Goal: Task Accomplishment & Management: Use online tool/utility

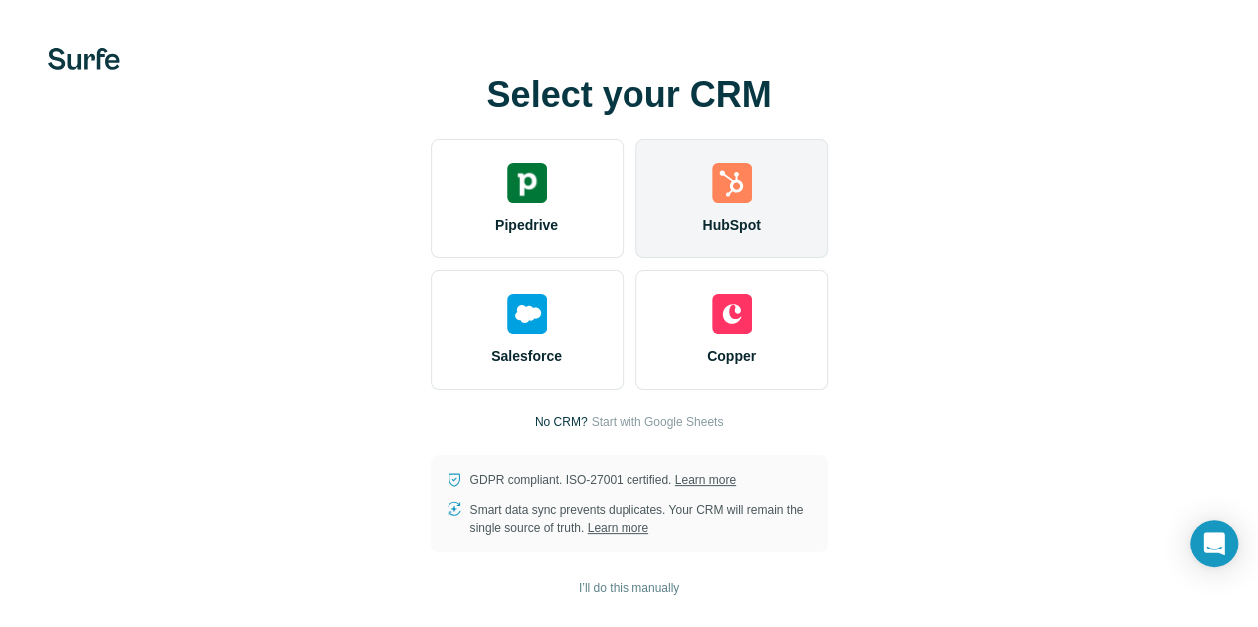
click at [712, 199] on img at bounding box center [732, 183] width 40 height 40
click at [635, 214] on div "HubSpot" at bounding box center [731, 198] width 193 height 119
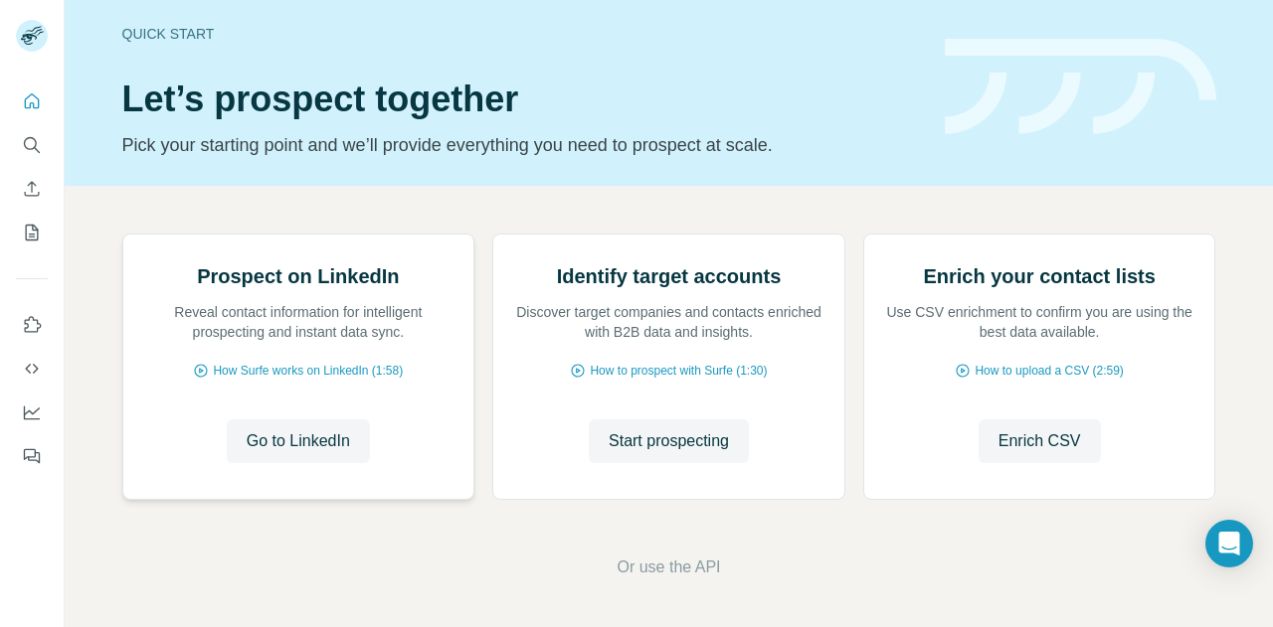
scroll to position [209, 0]
click at [294, 375] on span "How Surfe works on LinkedIn (1:58)" at bounding box center [308, 371] width 190 height 18
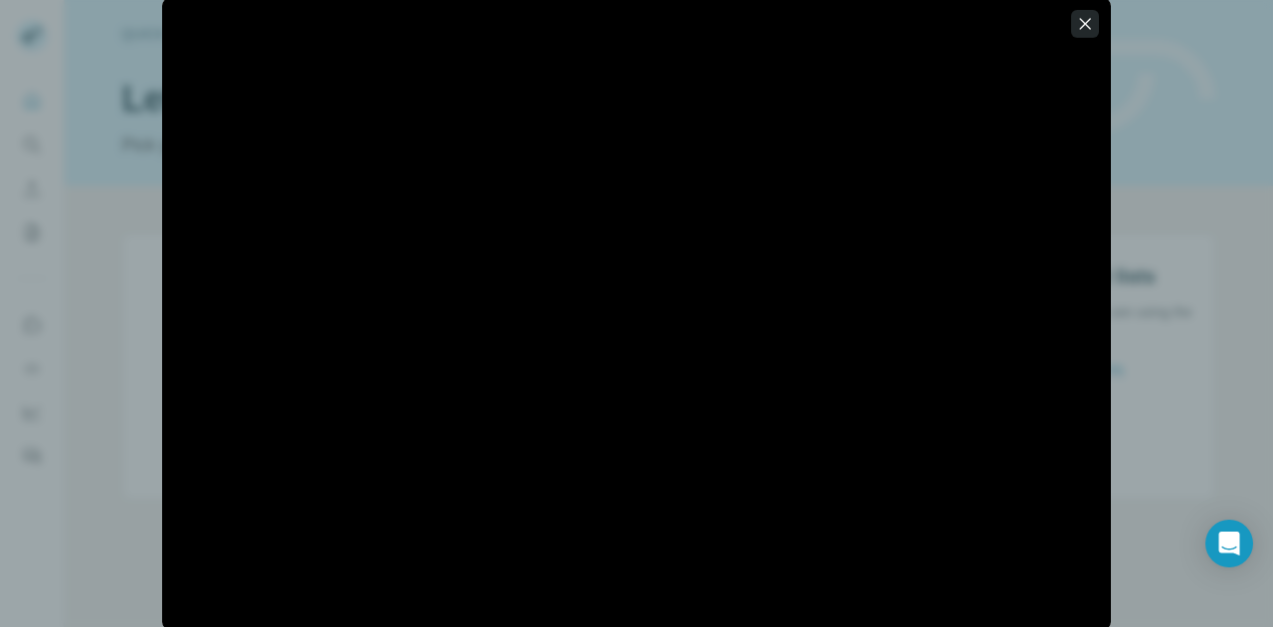
click at [1090, 27] on icon "button" at bounding box center [1085, 24] width 20 height 20
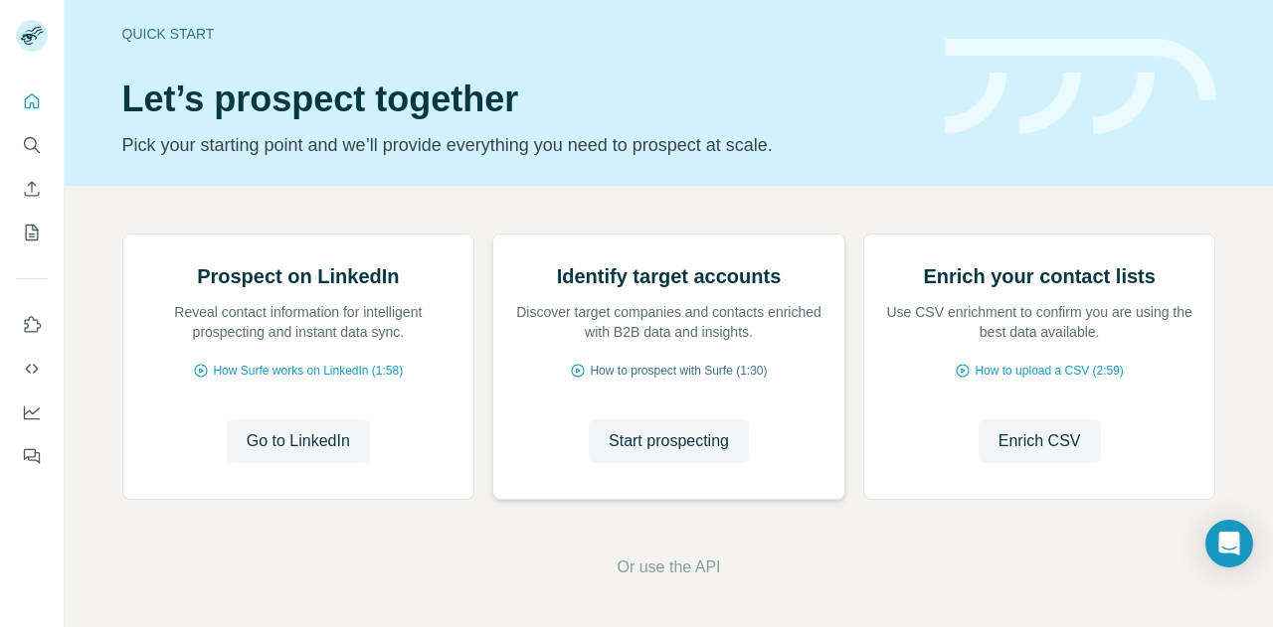
click at [700, 373] on span "How to prospect with Surfe (1:30)" at bounding box center [678, 371] width 177 height 18
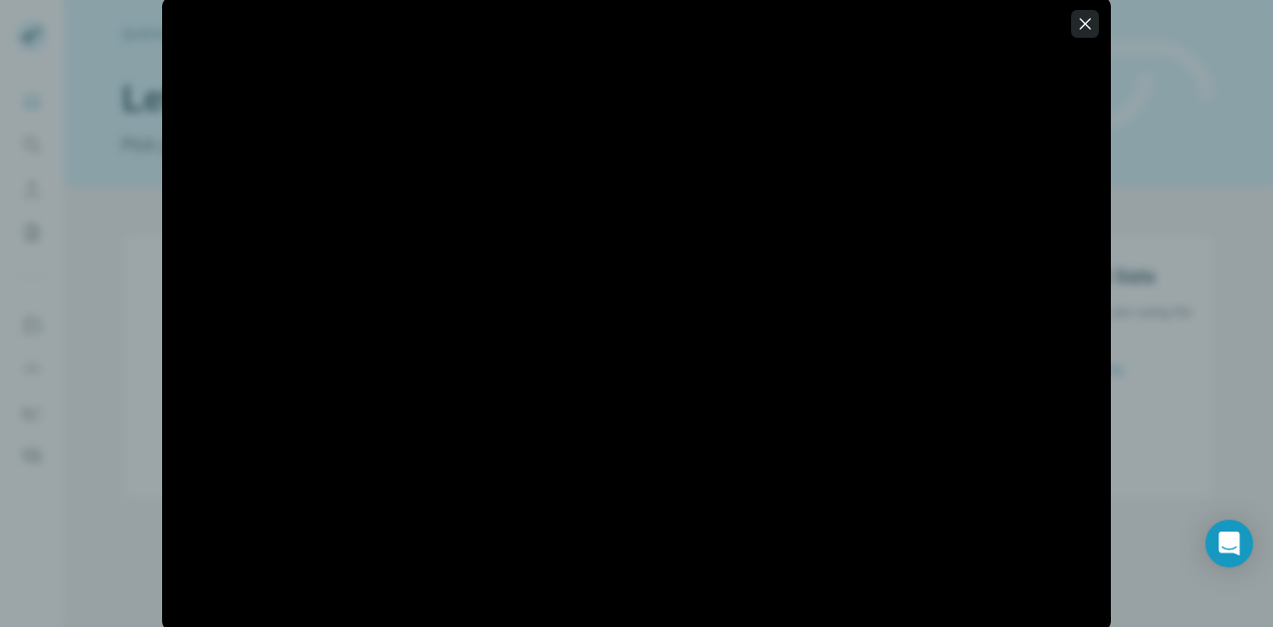
click at [1089, 25] on icon "button" at bounding box center [1085, 24] width 20 height 20
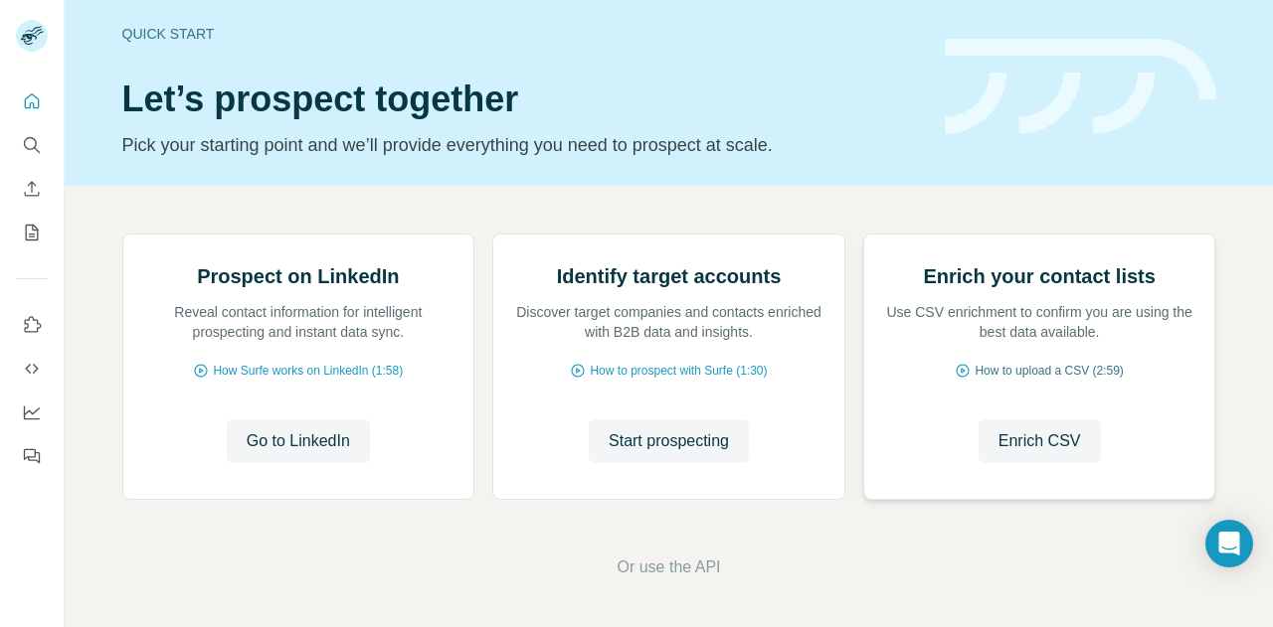
click at [1050, 373] on span "How to upload a CSV (2:59)" at bounding box center [1048, 371] width 148 height 18
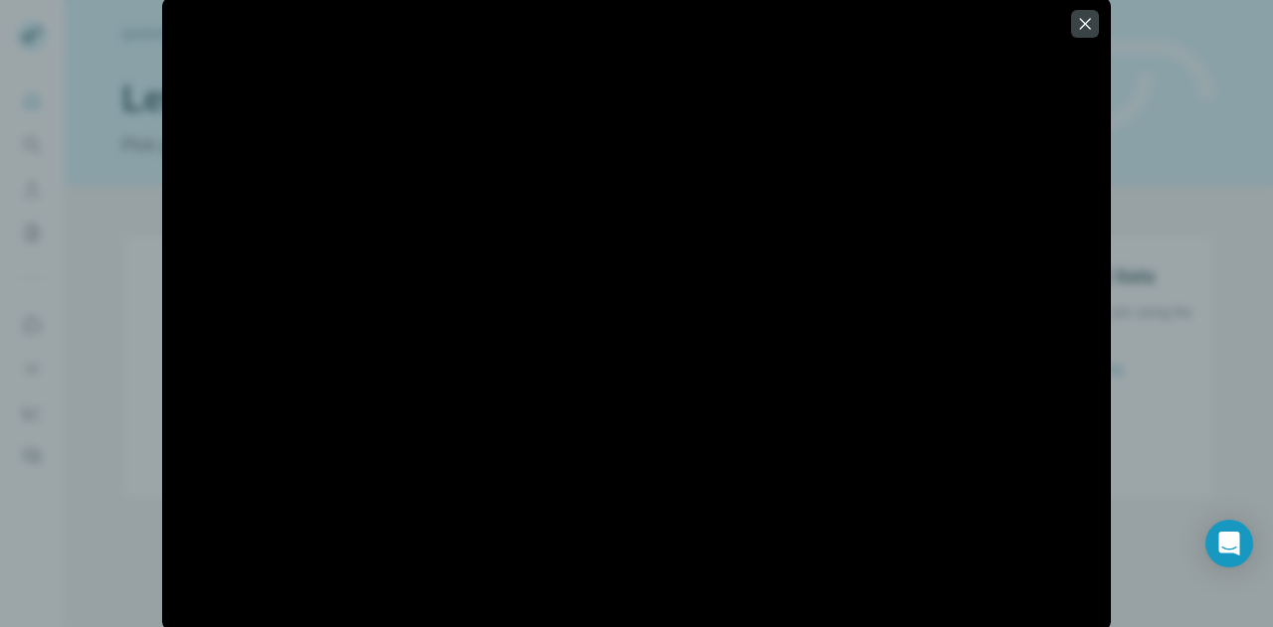
click at [1187, 389] on div at bounding box center [636, 313] width 1273 height 627
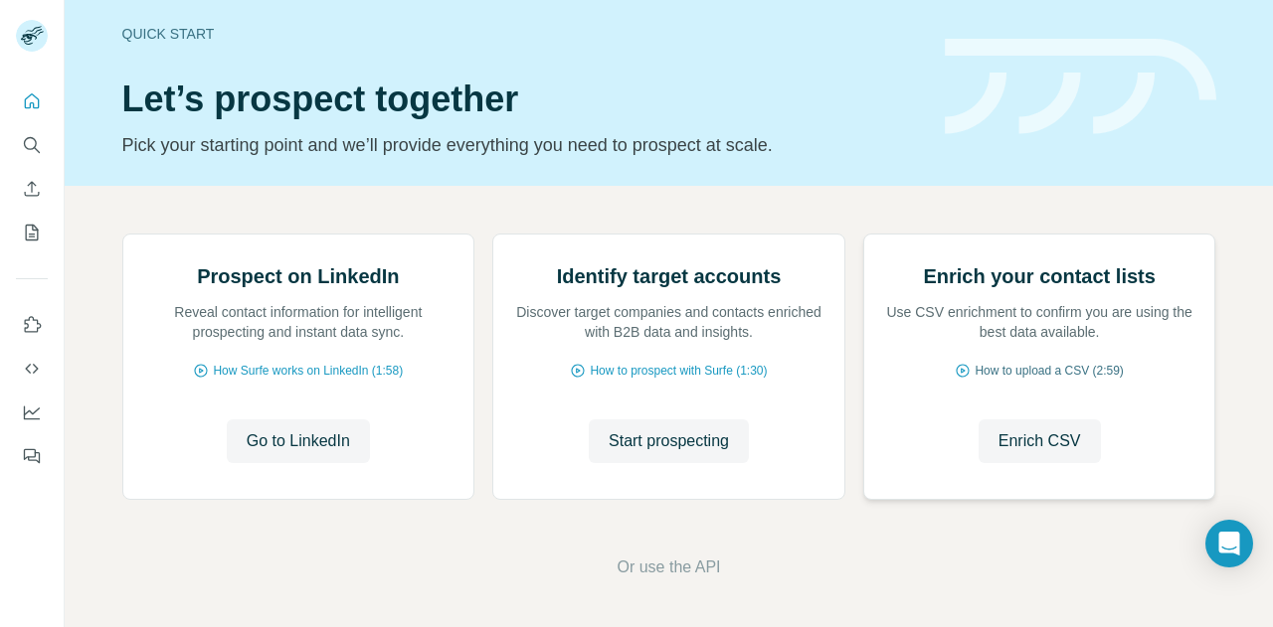
click at [1065, 366] on span "How to upload a CSV (2:59)" at bounding box center [1048, 371] width 148 height 18
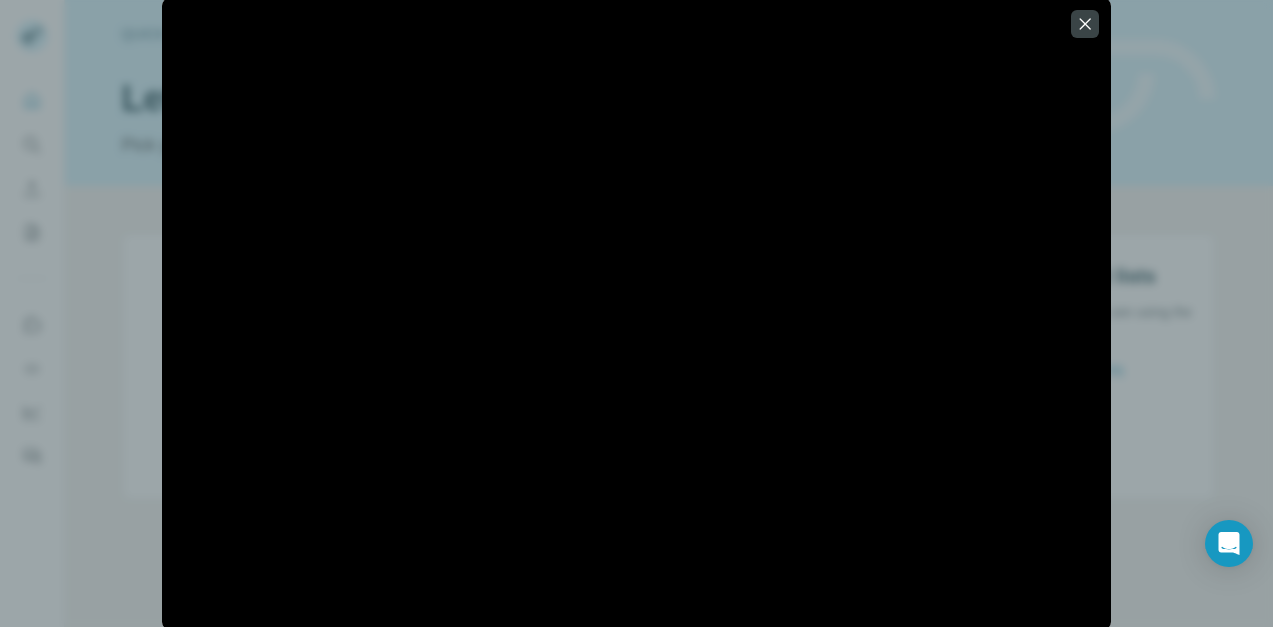
click at [99, 82] on div at bounding box center [636, 313] width 1273 height 627
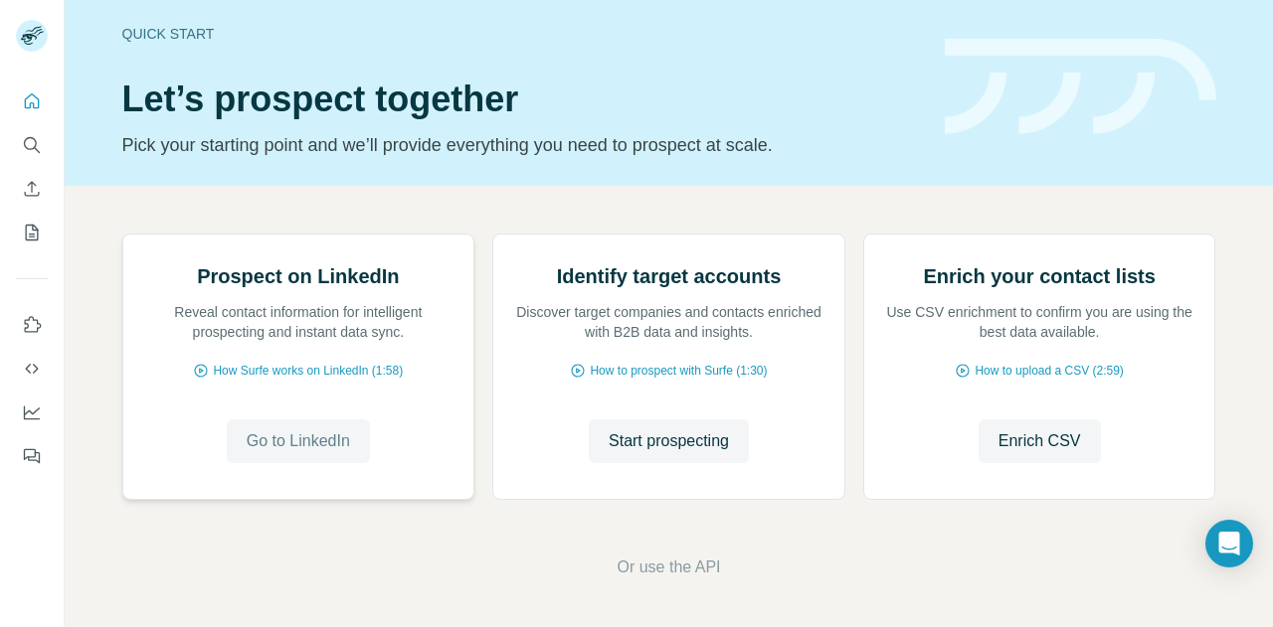
click at [322, 449] on span "Go to LinkedIn" at bounding box center [298, 442] width 103 height 24
click at [32, 96] on icon "Quick start" at bounding box center [32, 101] width 20 height 20
click at [32, 238] on icon "My lists" at bounding box center [32, 233] width 20 height 20
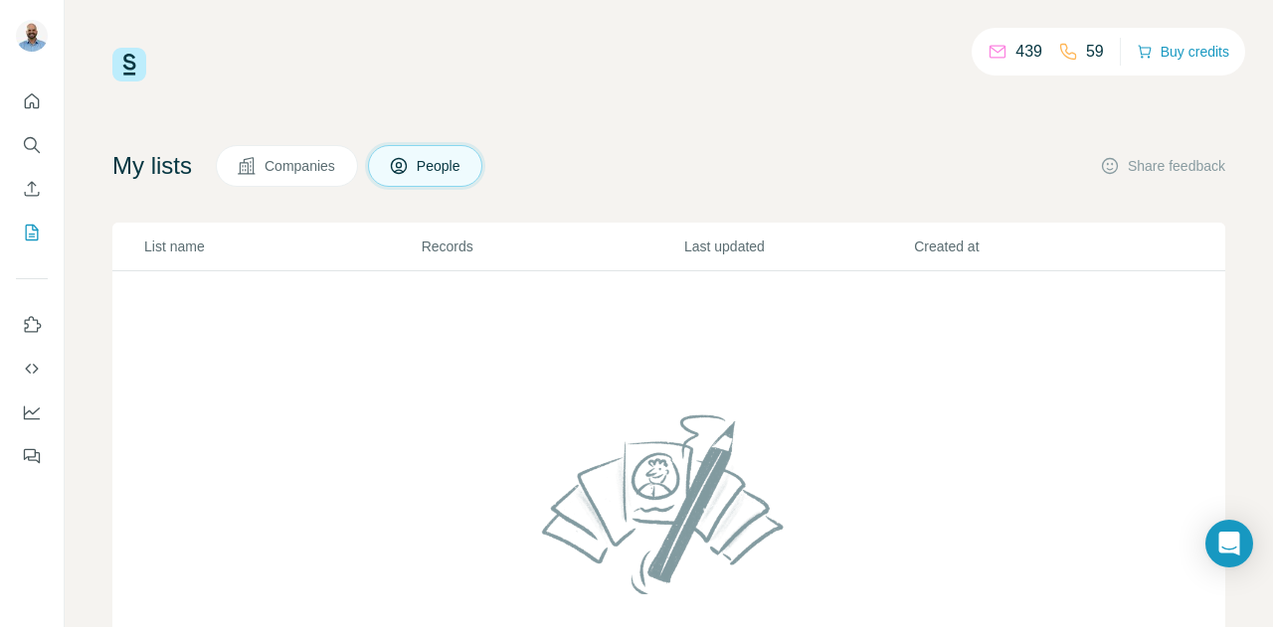
click at [298, 157] on span "Companies" at bounding box center [300, 166] width 73 height 20
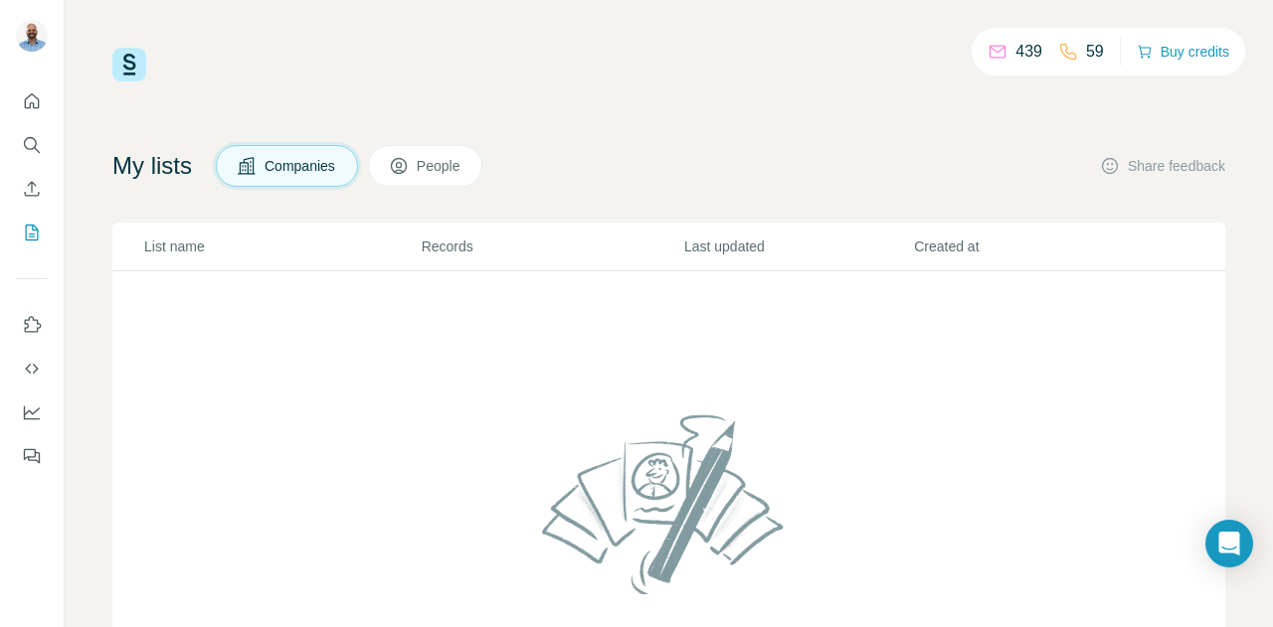
click at [408, 162] on icon at bounding box center [399, 166] width 20 height 20
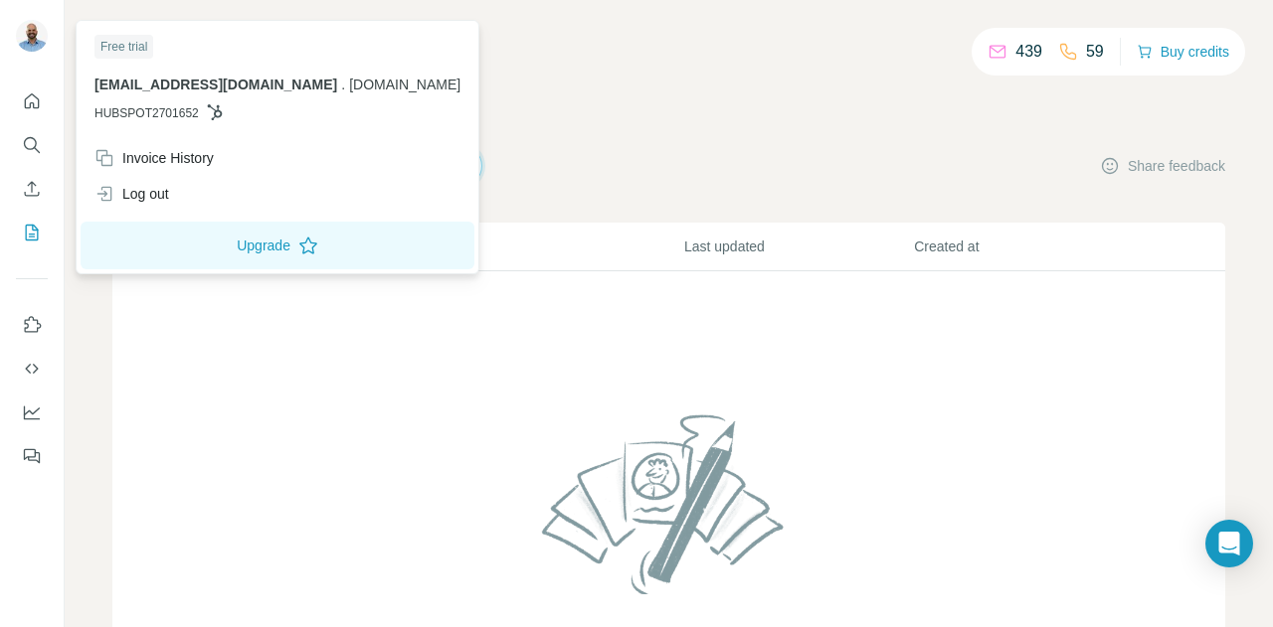
click at [32, 33] on img at bounding box center [32, 36] width 32 height 32
click at [550, 38] on div "439 59 Buy credits My lists Companies People Share feedback List name Records L…" at bounding box center [669, 313] width 1208 height 627
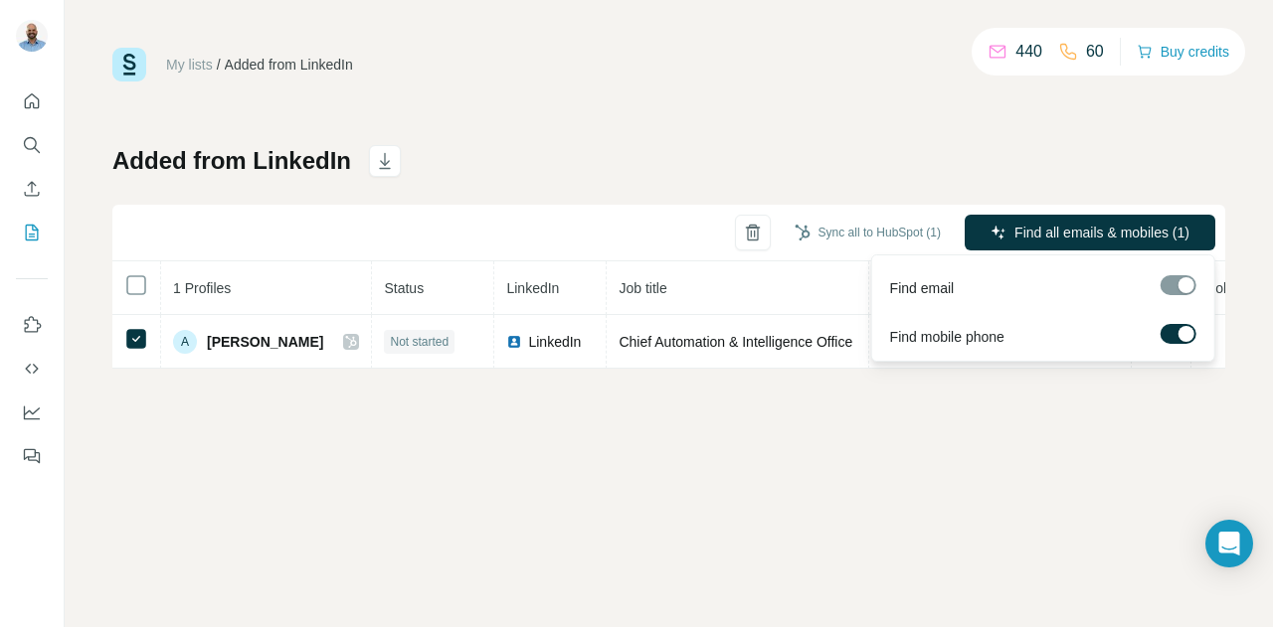
click at [1167, 289] on div at bounding box center [1178, 285] width 36 height 20
click at [1074, 234] on span "Find all emails & mobiles (1)" at bounding box center [1101, 233] width 175 height 20
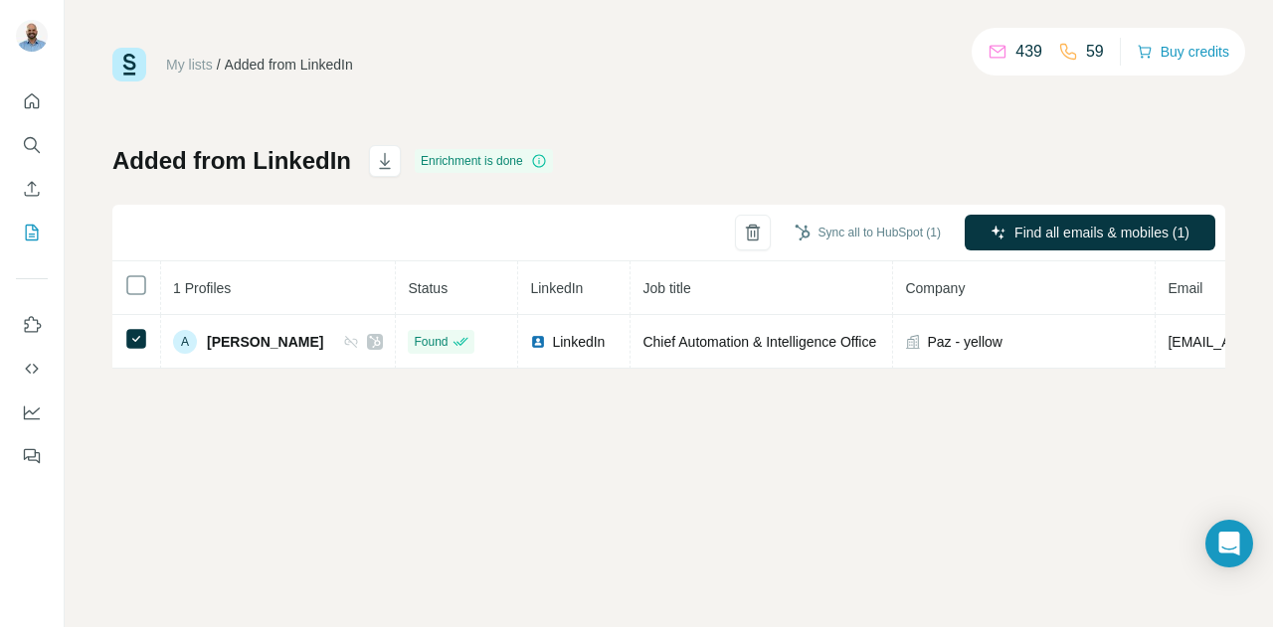
click at [706, 442] on div "My lists / Added from LinkedIn 439 59 Buy credits Added from LinkedIn Enrichmen…" at bounding box center [669, 313] width 1208 height 627
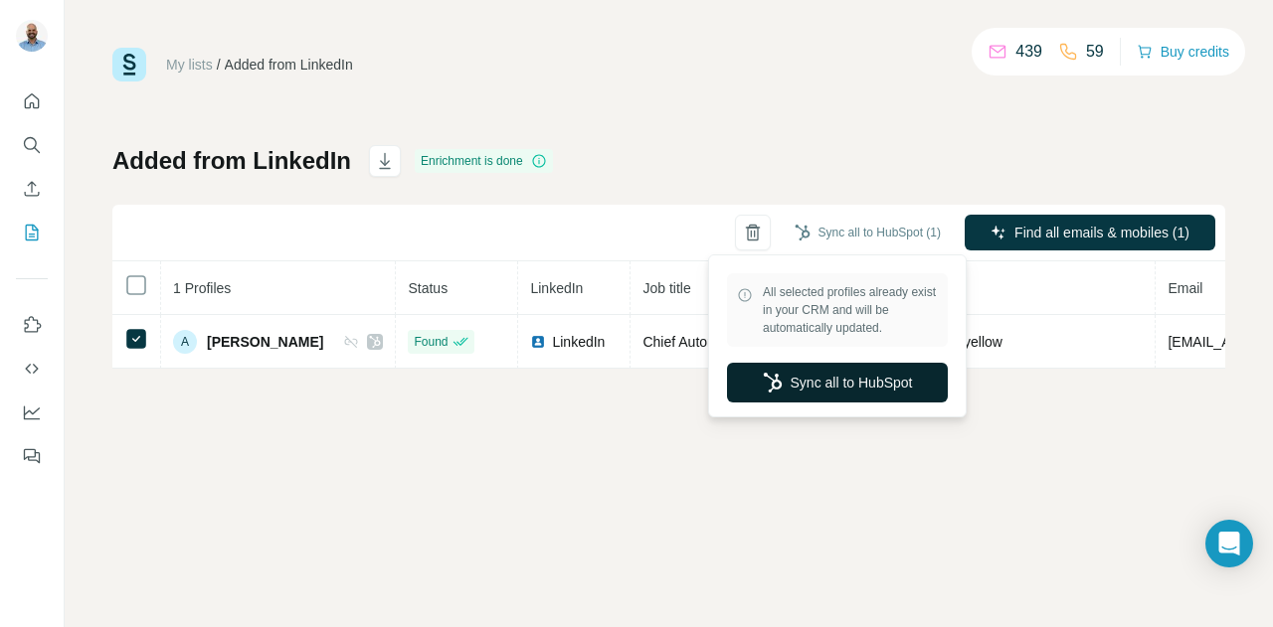
click at [865, 376] on button "Sync all to HubSpot" at bounding box center [837, 383] width 221 height 40
